Goal: Contribute content: Add original content to the website for others to see

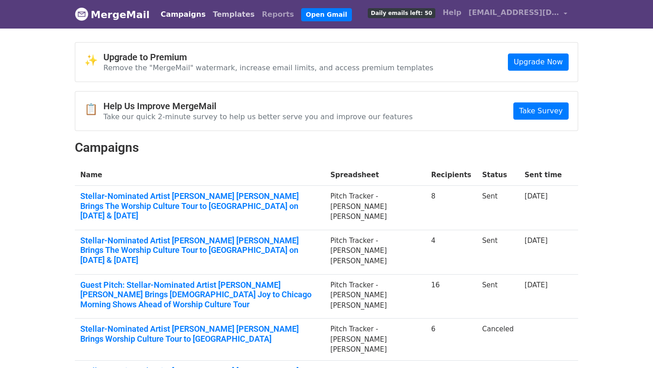
click at [217, 17] on link "Templates" at bounding box center [233, 14] width 49 height 18
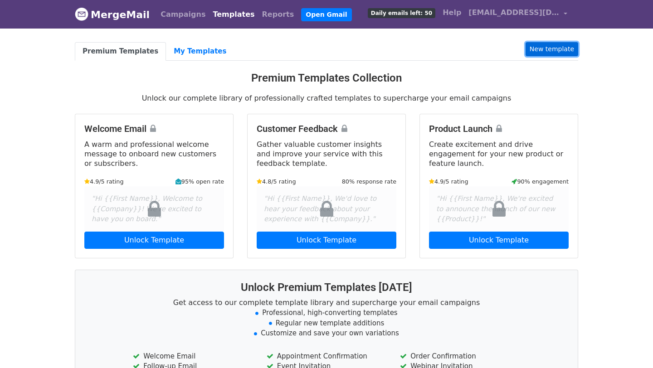
click at [553, 47] on link "New template" at bounding box center [552, 49] width 53 height 14
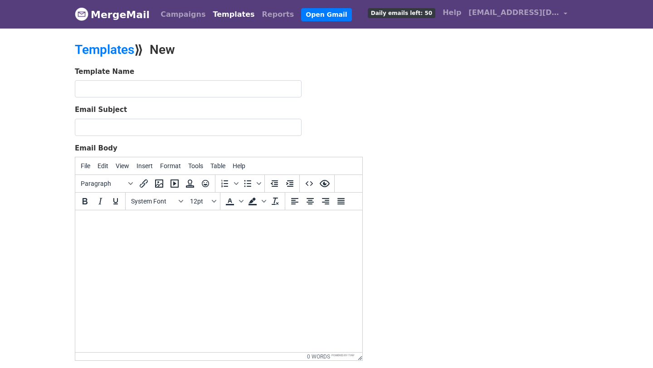
click at [122, 90] on input "text" at bounding box center [188, 88] width 227 height 17
type input "World Mental Health Day"
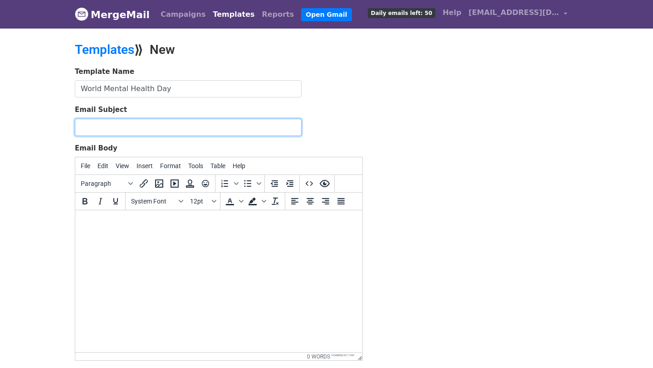
click at [181, 123] on input "Email Subject" at bounding box center [188, 127] width 227 height 17
paste input "Media Opportunity: Baltimore Youth Event for World Mental Health Day"
type input "Media Opportunity: Baltimore Youth Event for World Mental Health Day"
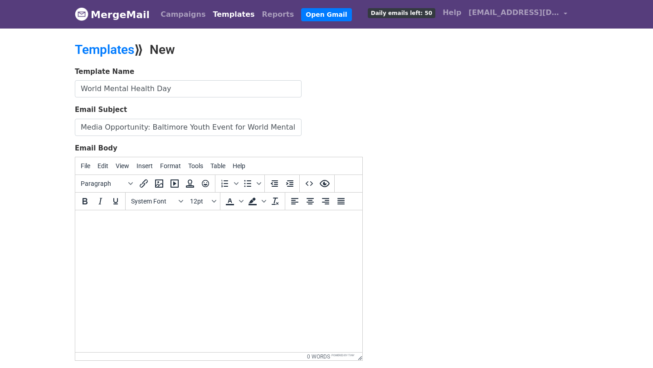
click at [125, 232] on html at bounding box center [218, 223] width 287 height 24
paste body "To enrich screen reader interactions, please activate Accessibility in Grammarl…"
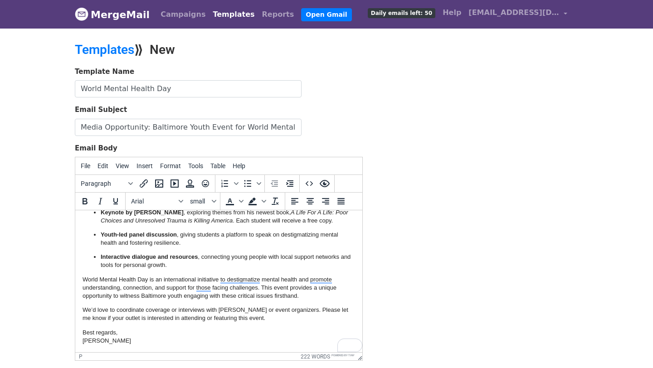
scroll to position [91, 0]
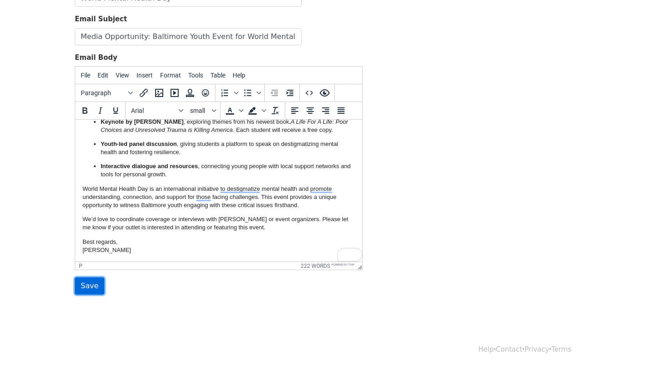
click at [88, 289] on input "Save" at bounding box center [89, 286] width 29 height 17
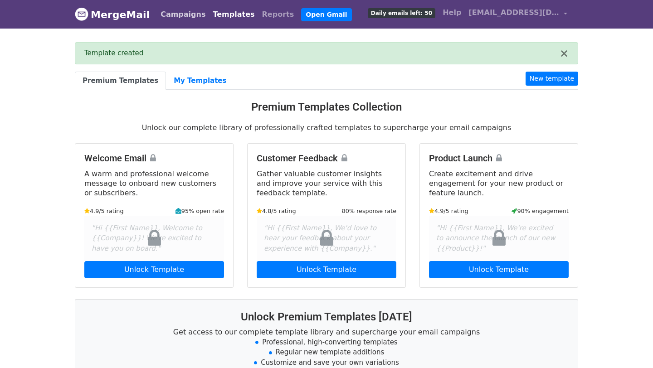
click at [176, 14] on link "Campaigns" at bounding box center [183, 14] width 52 height 18
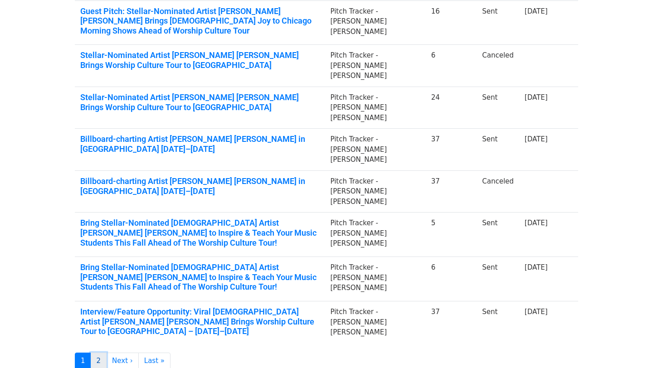
click at [98, 353] on link "2" at bounding box center [99, 361] width 16 height 17
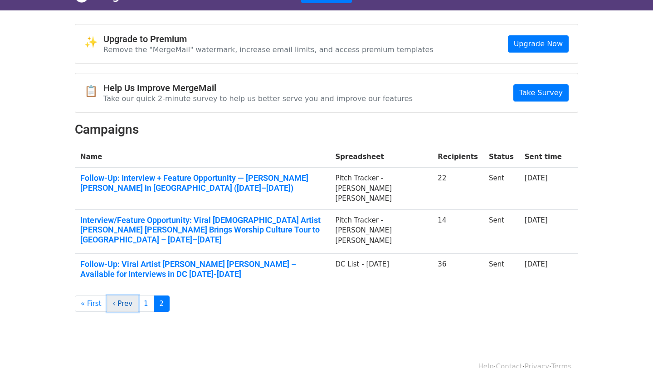
click at [124, 296] on link "‹ Prev" at bounding box center [123, 304] width 32 height 17
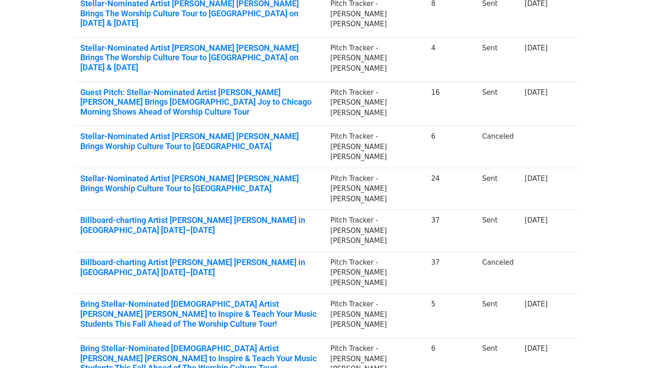
scroll to position [274, 0]
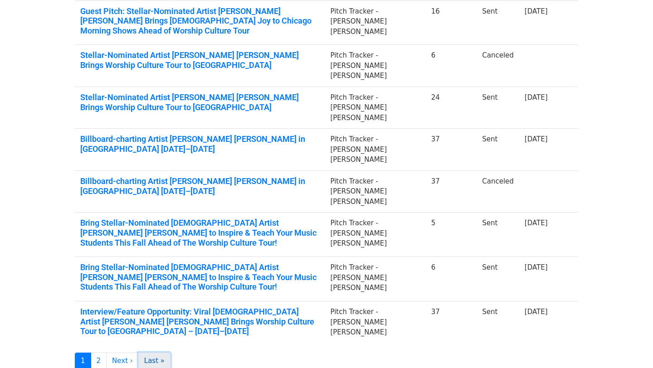
click at [143, 353] on link "Last »" at bounding box center [154, 361] width 32 height 17
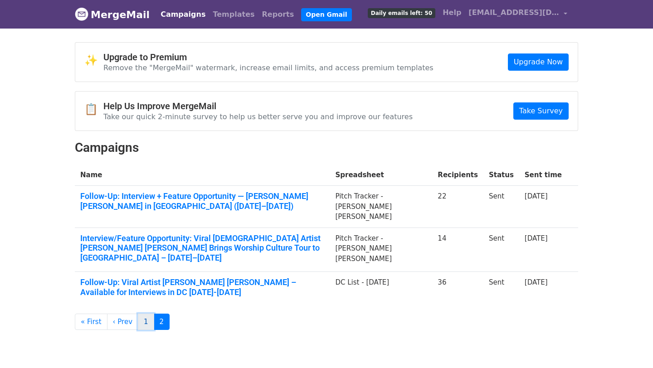
click at [143, 314] on link "1" at bounding box center [146, 322] width 16 height 17
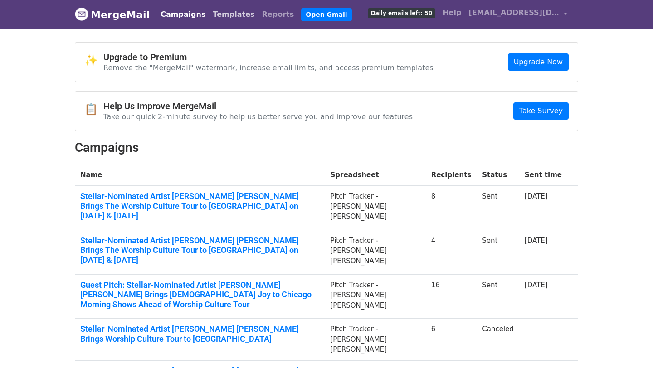
click at [226, 17] on link "Templates" at bounding box center [233, 14] width 49 height 18
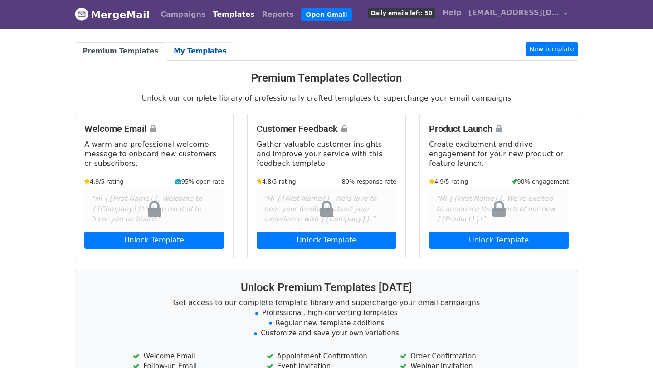
click at [196, 46] on link "My Templates" at bounding box center [200, 51] width 68 height 19
